Goal: Information Seeking & Learning: Learn about a topic

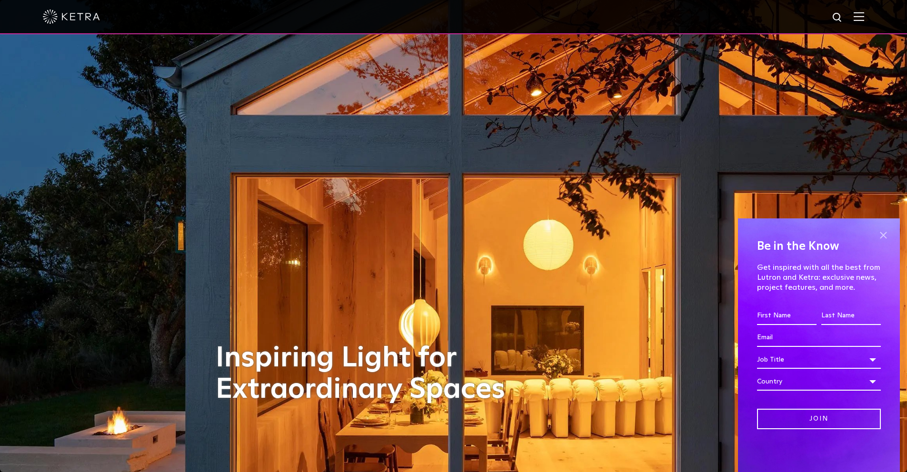
click at [885, 230] on span at bounding box center [883, 235] width 14 height 14
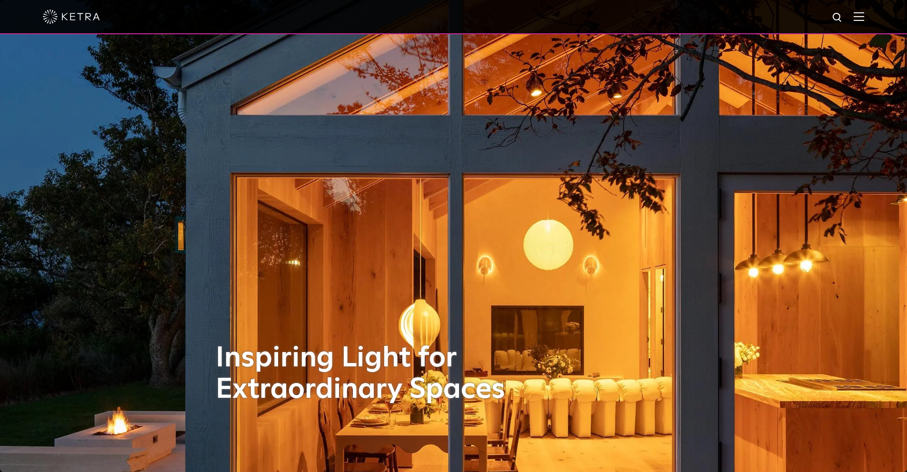
click at [864, 22] on div at bounding box center [453, 16] width 821 height 33
click at [864, 17] on img at bounding box center [859, 16] width 10 height 9
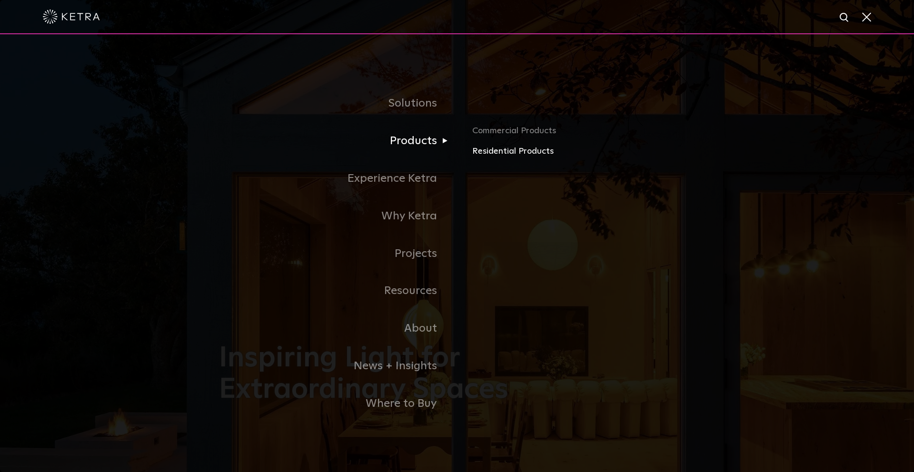
click at [509, 152] on link "Residential Products" at bounding box center [583, 152] width 223 height 14
